Goal: Information Seeking & Learning: Learn about a topic

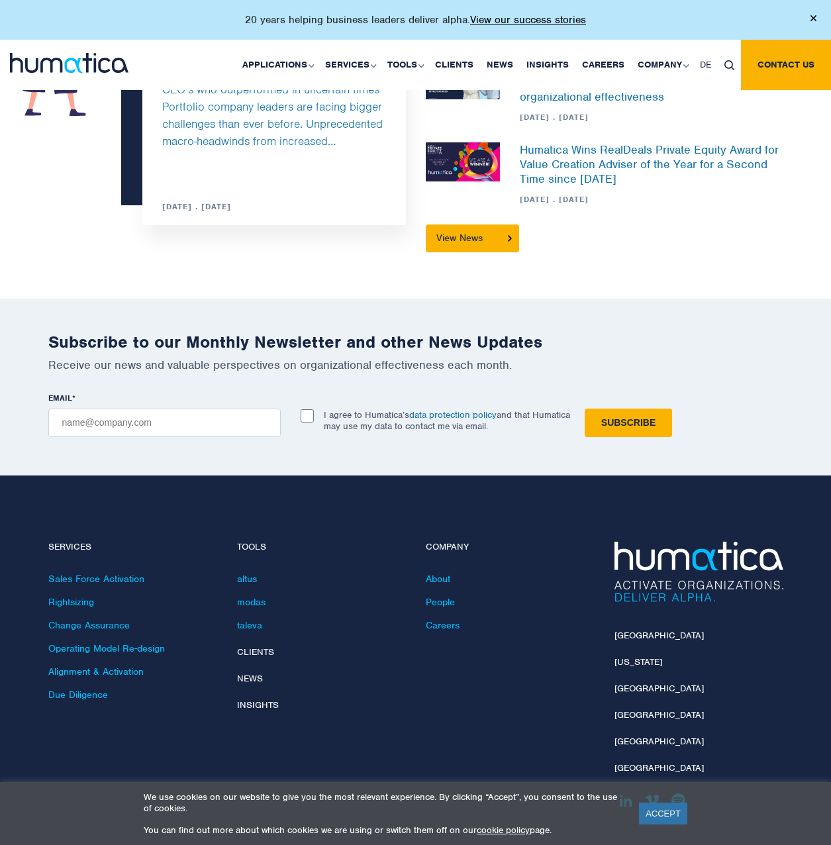
scroll to position [3515, 0]
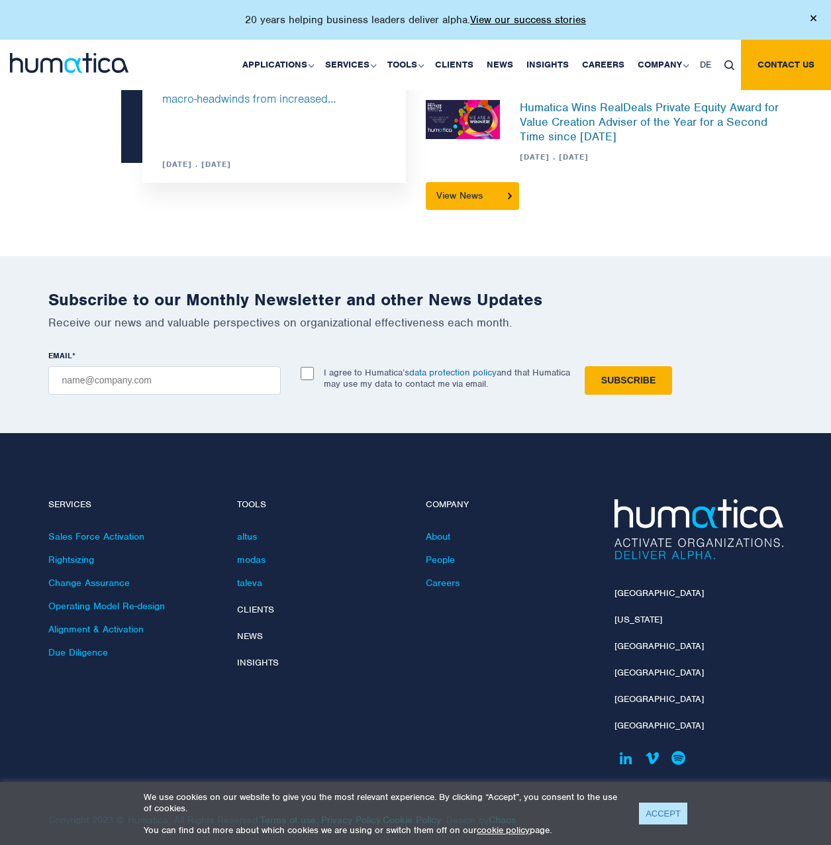
click at [667, 806] on link "ACCEPT" at bounding box center [663, 814] width 48 height 22
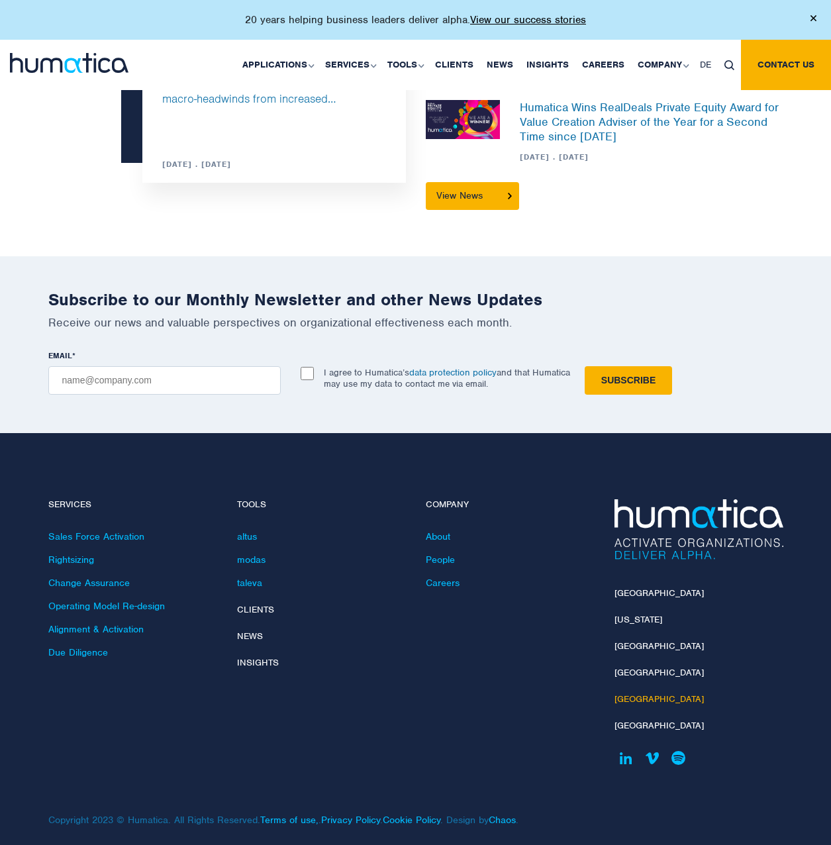
click at [628, 693] on link "[GEOGRAPHIC_DATA]" at bounding box center [658, 698] width 89 height 11
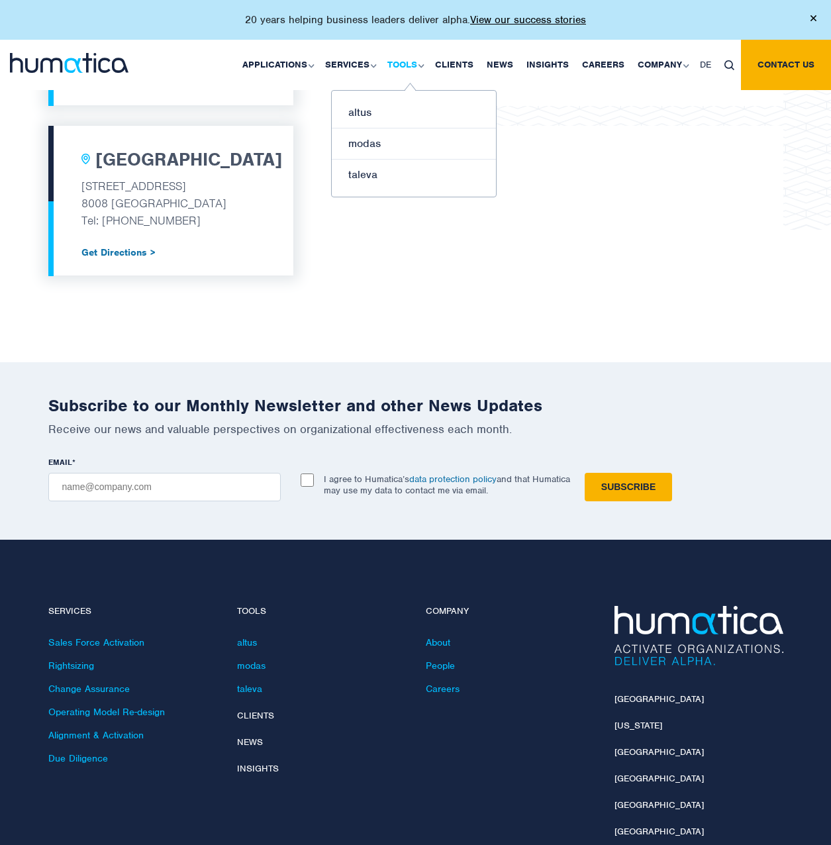
scroll to position [1338, 0]
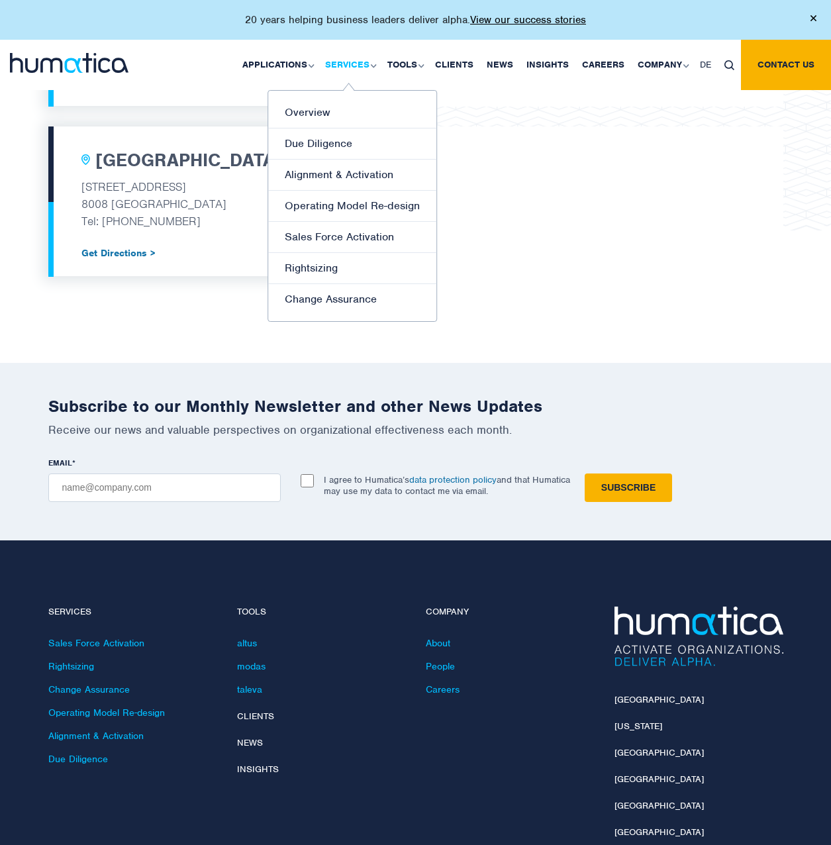
click at [350, 67] on link "Services" at bounding box center [349, 65] width 62 height 50
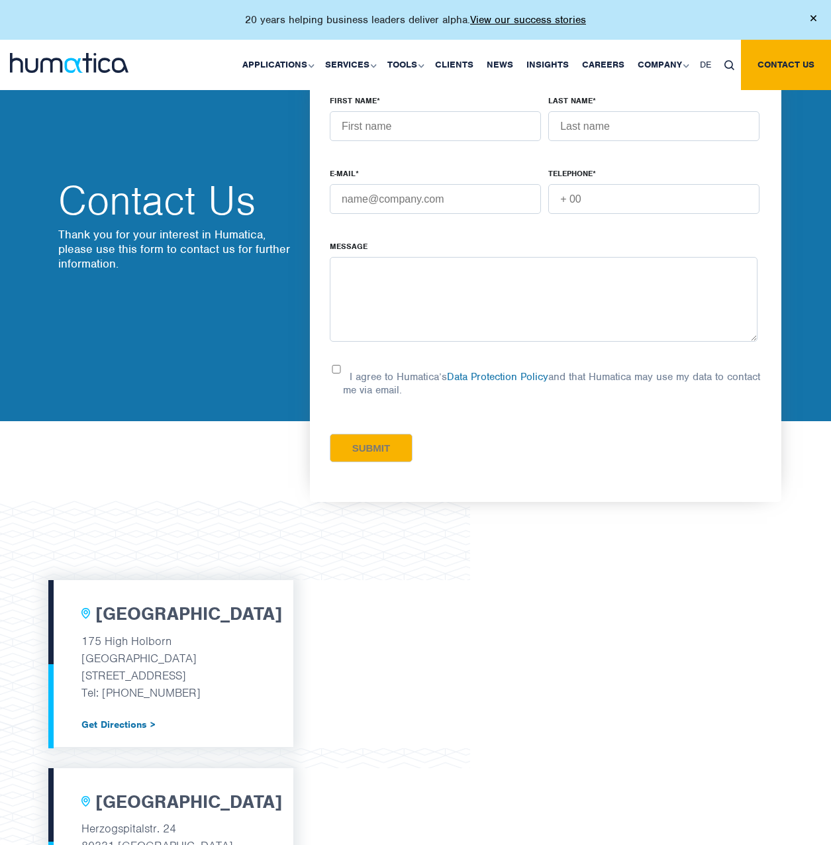
drag, startPoint x: 117, startPoint y: 49, endPoint x: 90, endPoint y: 64, distance: 30.2
click at [113, 51] on div at bounding box center [69, 56] width 119 height 33
click at [90, 64] on img at bounding box center [69, 63] width 119 height 20
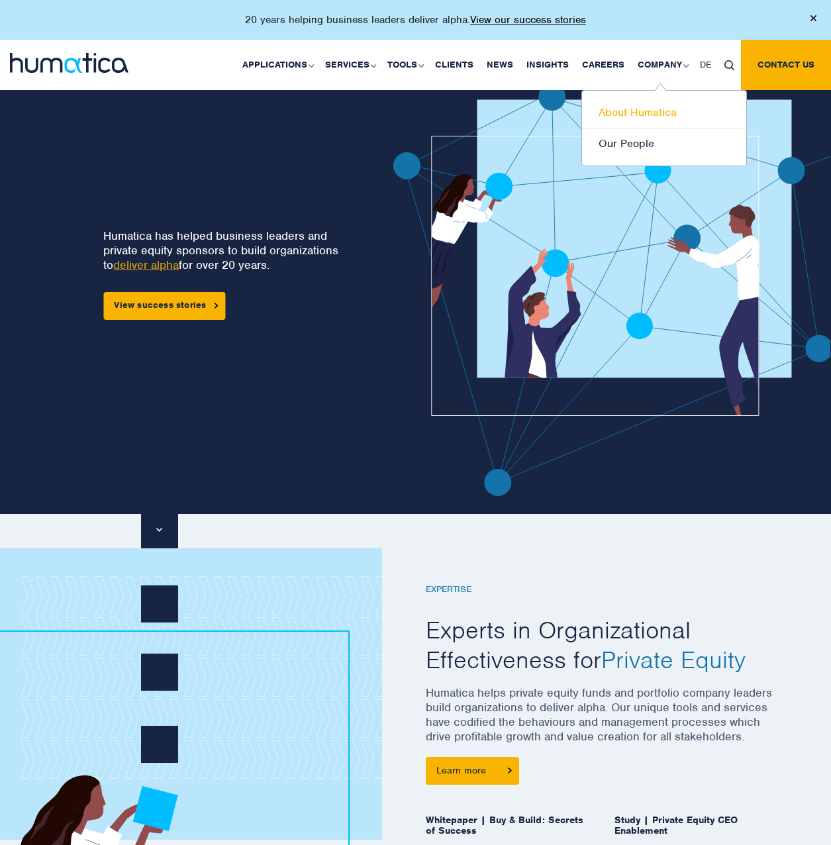
click at [622, 115] on link "About Humatica" at bounding box center [664, 112] width 164 height 31
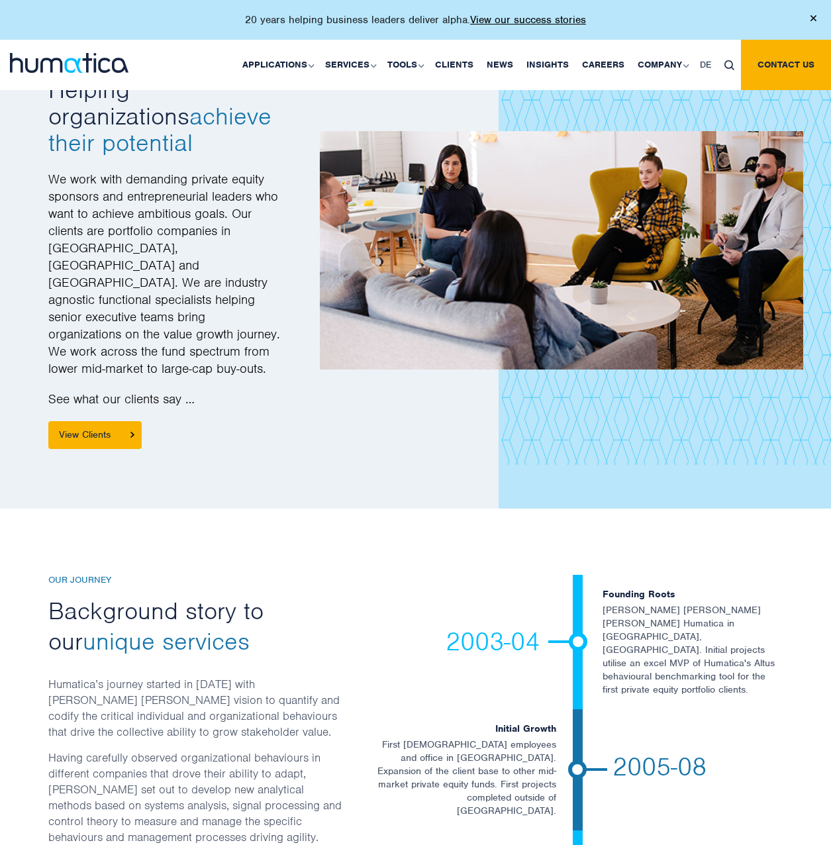
scroll to position [1722, 0]
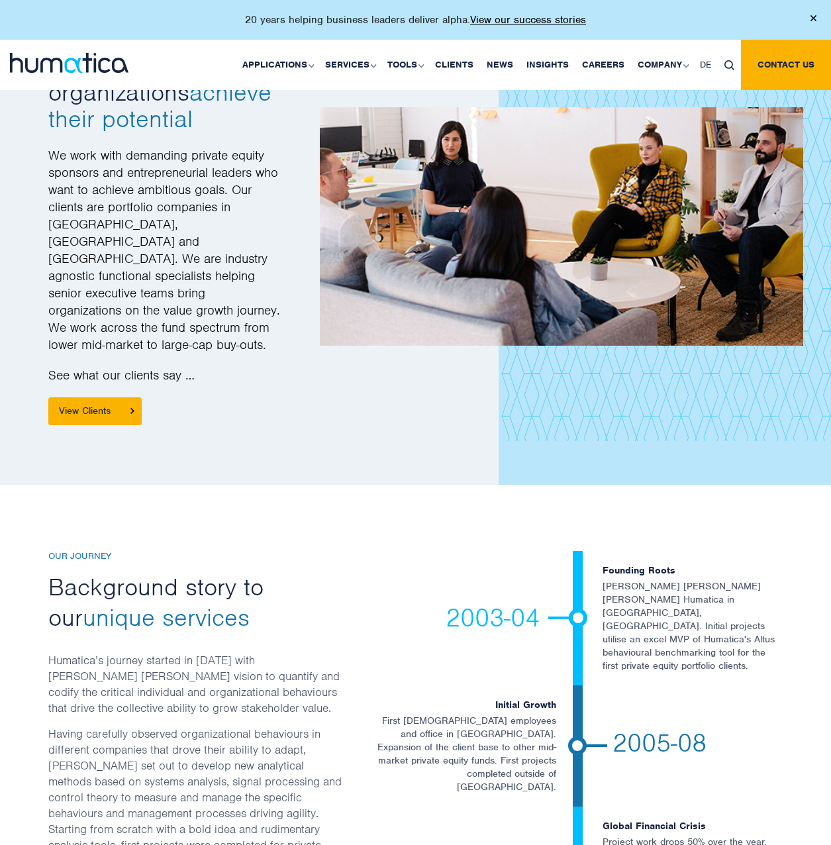
click at [437, 551] on div "2003-04" at bounding box center [463, 618] width 220 height 134
